Goal: Task Accomplishment & Management: Manage account settings

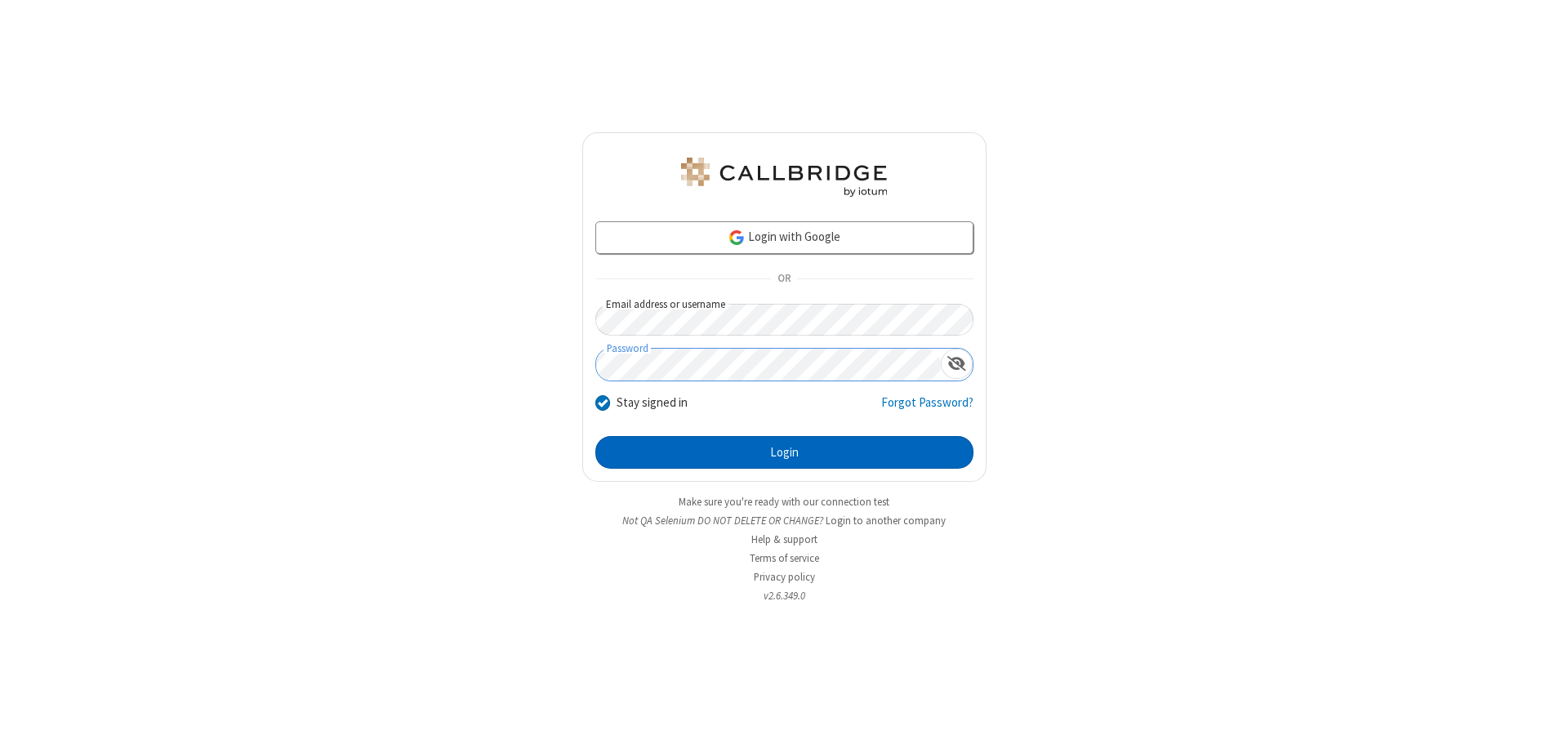
click at [784, 452] on button "Login" at bounding box center [784, 452] width 378 height 32
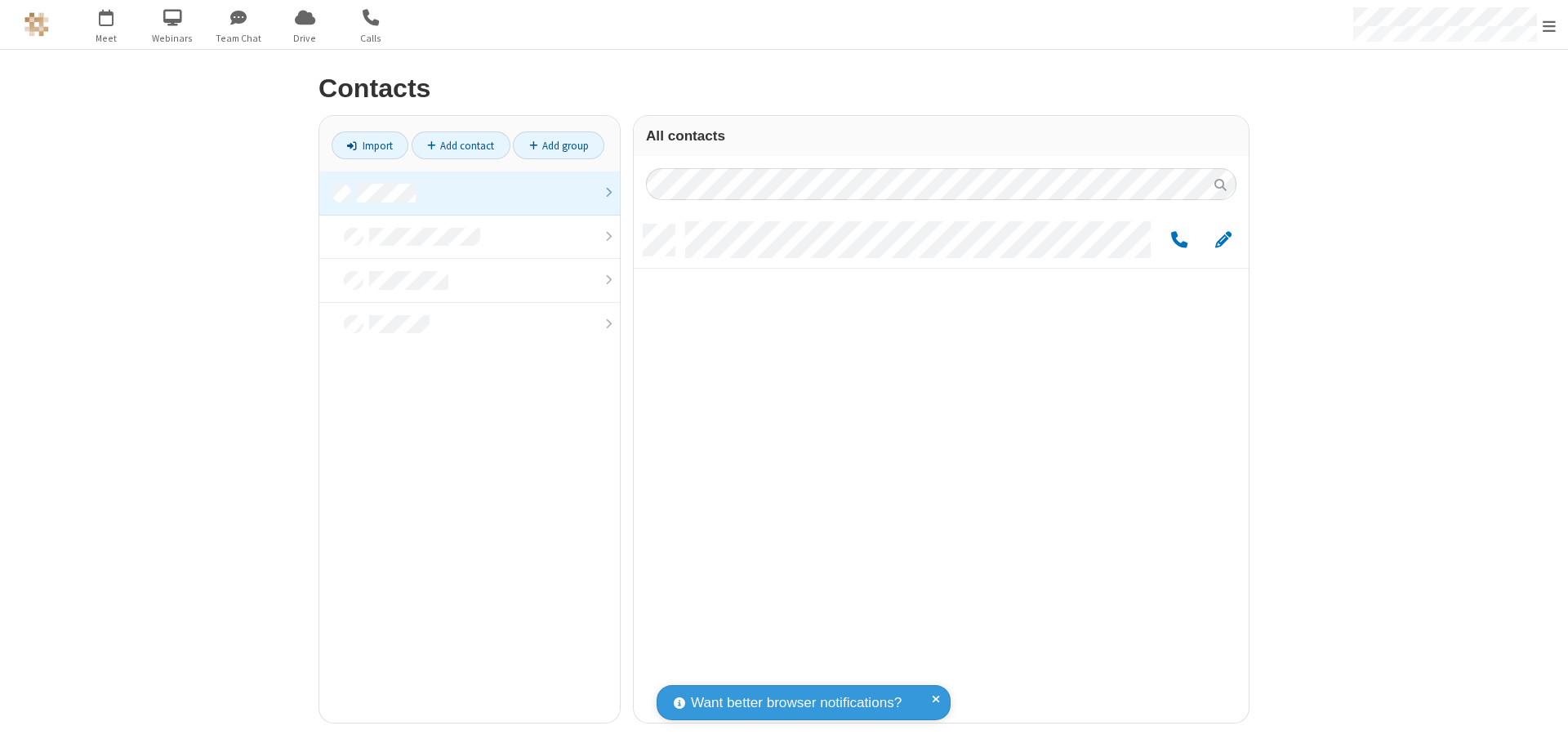
scroll to position [498, 602]
click at [469, 193] on link at bounding box center [469, 193] width 301 height 44
click at [1223, 239] on span "Edit" at bounding box center [1222, 240] width 16 height 20
